Goal: Information Seeking & Learning: Learn about a topic

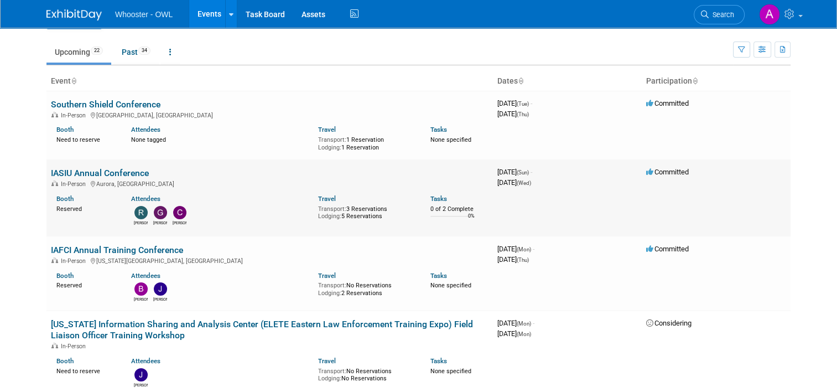
scroll to position [55, 0]
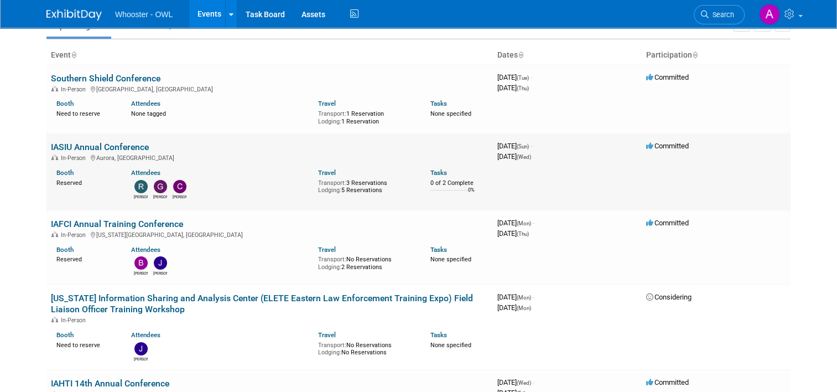
click at [127, 144] on link "IASIU Annual Conference" at bounding box center [100, 147] width 98 height 11
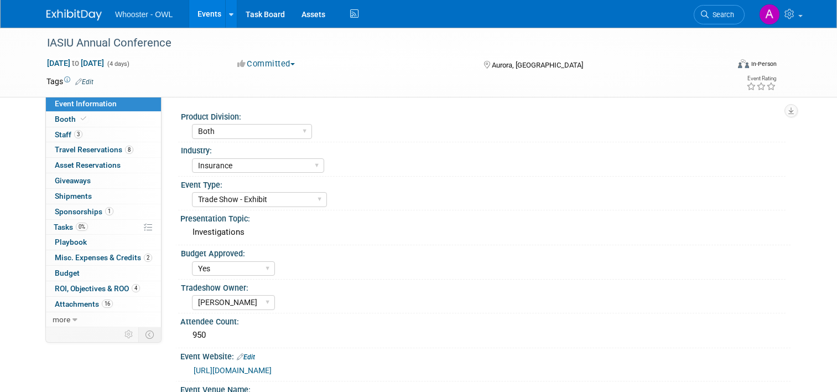
select select "Both"
select select "Insurance"
select select "Trade Show - Exhibit"
select select "Yes"
select select "[PERSON_NAME]"
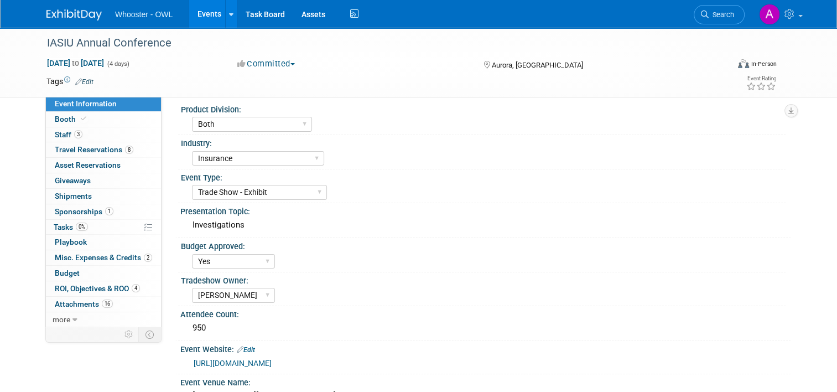
scroll to position [166, 0]
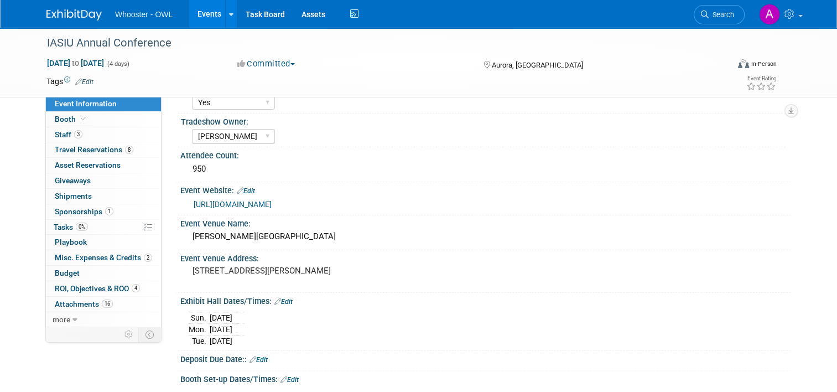
click at [250, 200] on link "[URL][DOMAIN_NAME]" at bounding box center [233, 204] width 78 height 9
click at [61, 116] on span "Booth" at bounding box center [72, 119] width 34 height 9
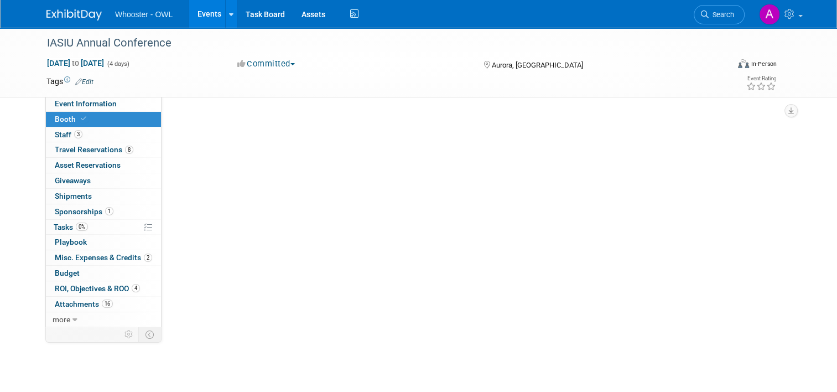
scroll to position [0, 0]
select select "Yes"
select select "No"
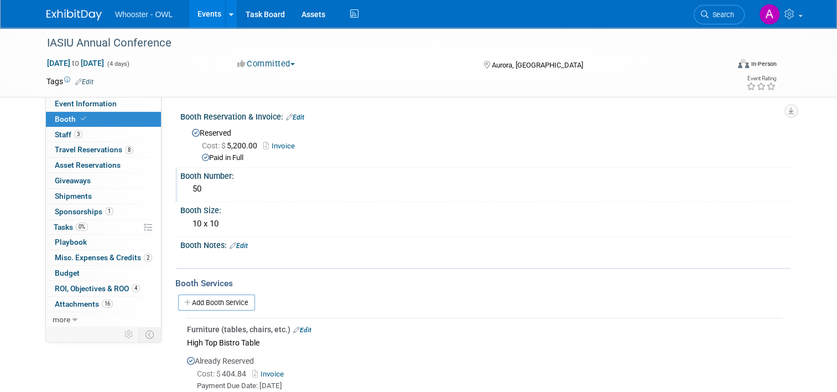
drag, startPoint x: 175, startPoint y: 174, endPoint x: 200, endPoint y: 184, distance: 26.5
click at [200, 184] on div "Booth Number: 50" at bounding box center [482, 185] width 615 height 35
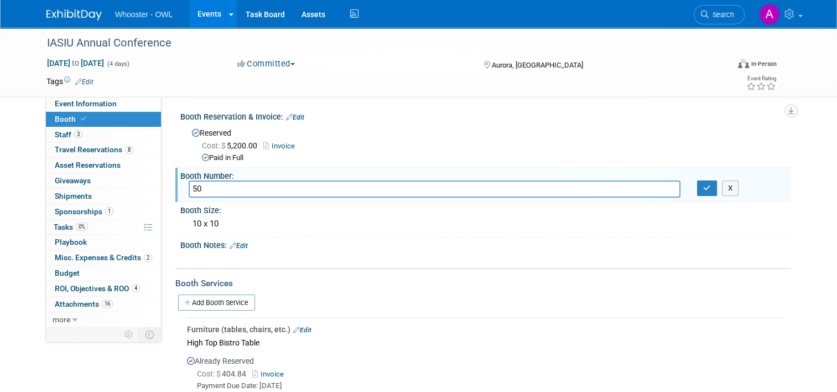
click at [188, 177] on div "Booth Number:" at bounding box center [485, 175] width 610 height 14
click at [180, 174] on div "Booth Number:" at bounding box center [485, 175] width 610 height 14
click at [236, 210] on div "Booth Size:" at bounding box center [485, 209] width 610 height 14
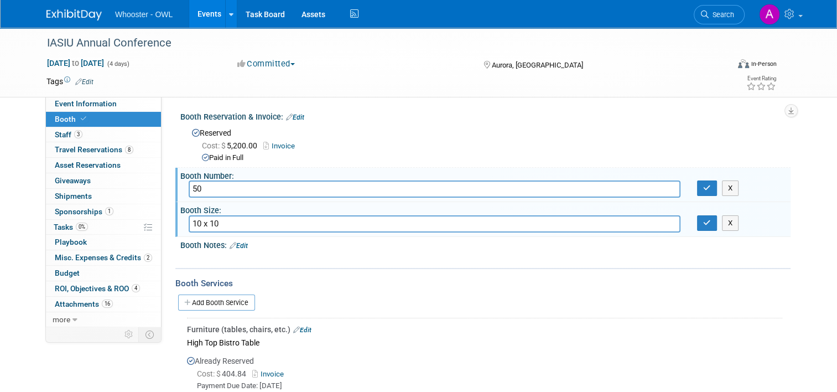
click at [293, 162] on div "Paid in Full" at bounding box center [492, 158] width 581 height 11
click at [330, 147] on div "Cost: $ 5,200.00 Invoice" at bounding box center [492, 146] width 581 height 12
click at [355, 137] on div "Reserved Cost: $ 5,200.00 Invoice Paid in Full" at bounding box center [486, 144] width 594 height 39
